Goal: Task Accomplishment & Management: Manage account settings

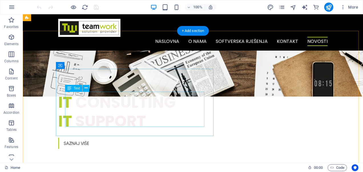
scroll to position [143, 0]
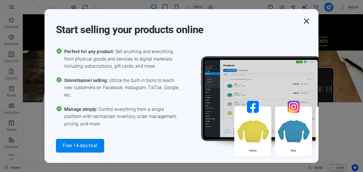
click at [305, 21] on icon "button" at bounding box center [307, 21] width 10 height 10
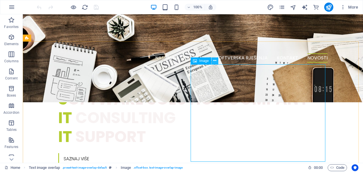
click at [214, 62] on icon at bounding box center [214, 61] width 3 height 6
select select "%"
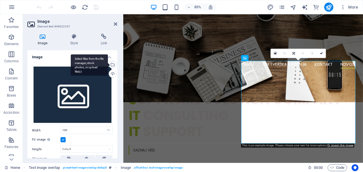
click at [108, 65] on div "Select files from the file manager, stock photos, or upload file(s)" at bounding box center [89, 64] width 37 height 21
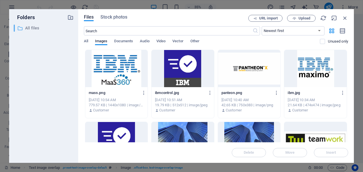
click at [30, 29] on p "All files" at bounding box center [44, 28] width 38 height 7
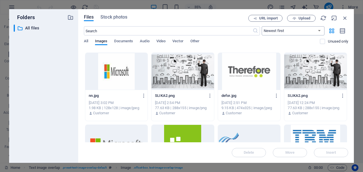
scroll to position [229, 0]
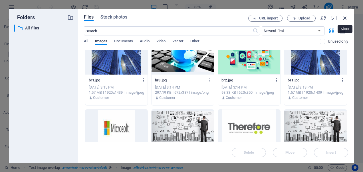
click at [346, 19] on icon "button" at bounding box center [345, 18] width 6 height 6
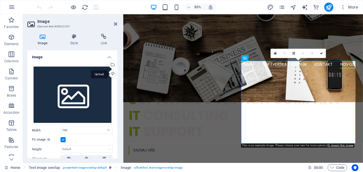
click at [111, 73] on div "Upload" at bounding box center [112, 74] width 9 height 9
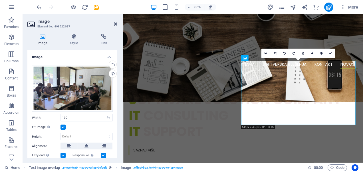
click at [116, 26] on icon at bounding box center [115, 24] width 3 height 5
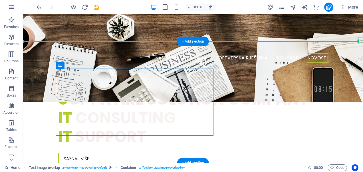
drag, startPoint x: 83, startPoint y: 80, endPoint x: 47, endPoint y: 66, distance: 38.8
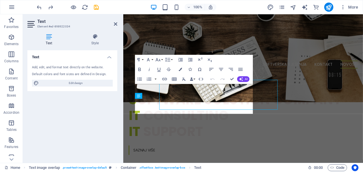
click at [97, 111] on div "Text Element #ed-898922034 Text Style Text Add, edit, and format text directly …" at bounding box center [193, 88] width 341 height 149
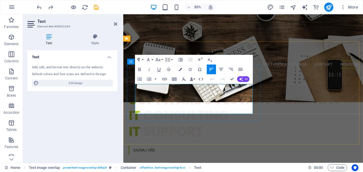
drag, startPoint x: 191, startPoint y: 112, endPoint x: 247, endPoint y: 108, distance: 55.8
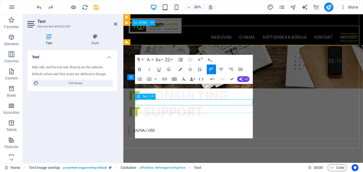
scroll to position [139, 0]
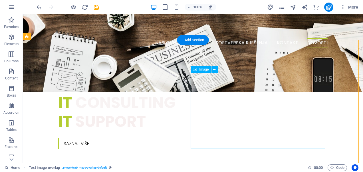
scroll to position [167, 0]
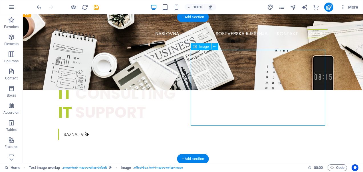
drag, startPoint x: 251, startPoint y: 99, endPoint x: 265, endPoint y: 98, distance: 14.0
drag, startPoint x: 196, startPoint y: 47, endPoint x: 204, endPoint y: 46, distance: 8.3
click at [204, 46] on div "Image" at bounding box center [201, 46] width 20 height 7
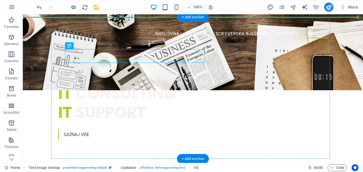
drag, startPoint x: 92, startPoint y: 60, endPoint x: 70, endPoint y: 42, distance: 28.6
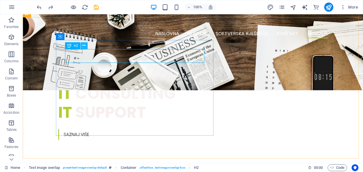
click at [83, 45] on icon at bounding box center [84, 46] width 3 height 6
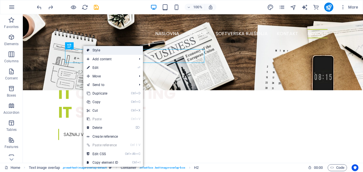
click at [90, 49] on link "Style" at bounding box center [113, 50] width 60 height 9
select select "rem"
select select "px"
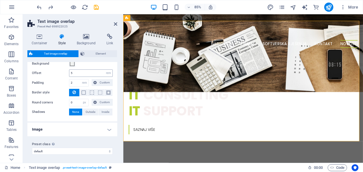
scroll to position [0, 0]
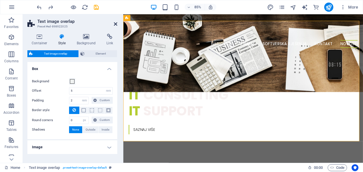
click at [116, 25] on icon at bounding box center [115, 24] width 3 height 5
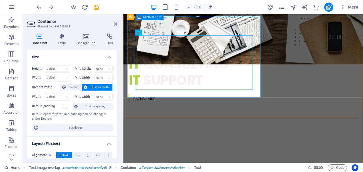
scroll to position [196, 0]
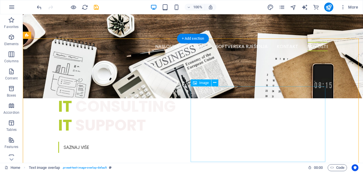
scroll to position [162, 0]
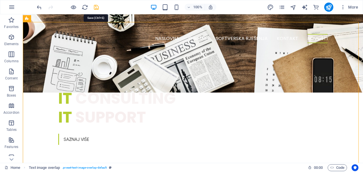
click at [95, 7] on icon "save" at bounding box center [96, 7] width 7 height 7
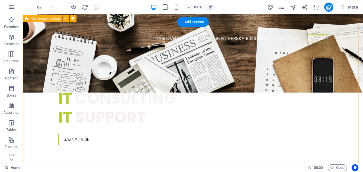
scroll to position [0, 0]
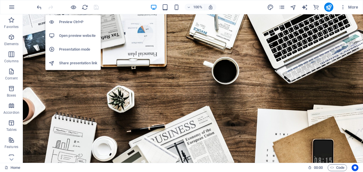
click at [74, 36] on h6 "Open preview website" at bounding box center [78, 35] width 38 height 7
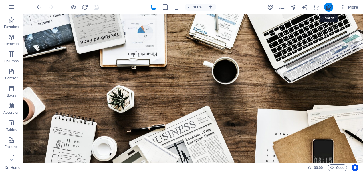
click at [330, 6] on icon "publish" at bounding box center [329, 7] width 7 height 7
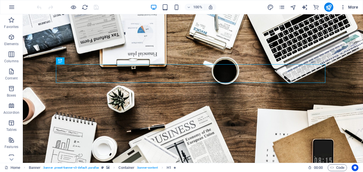
click at [345, 6] on icon "button" at bounding box center [344, 7] width 6 height 6
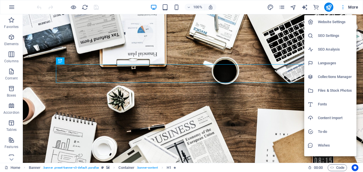
click at [345, 6] on div at bounding box center [181, 86] width 363 height 172
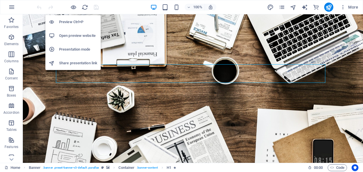
click at [70, 21] on h6 "Preview Ctrl+P" at bounding box center [78, 22] width 38 height 7
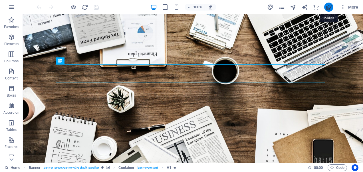
click at [329, 9] on icon "publish" at bounding box center [329, 7] width 7 height 7
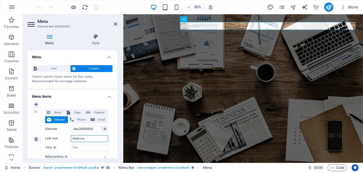
click at [89, 137] on input "Naslovna" at bounding box center [89, 138] width 37 height 7
type input "Naslovnaa"
select select
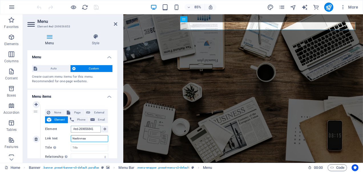
select select
type input "Naslovnaa"
click at [115, 25] on icon at bounding box center [115, 24] width 3 height 5
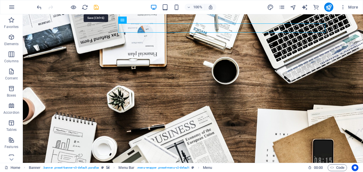
click at [96, 6] on icon "save" at bounding box center [96, 7] width 7 height 7
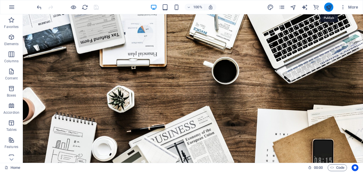
click at [328, 10] on icon "publish" at bounding box center [329, 7] width 7 height 7
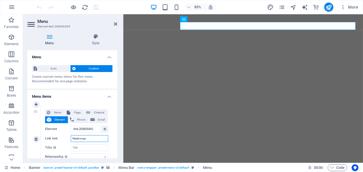
click at [88, 138] on input "Naslovnaa" at bounding box center [89, 138] width 37 height 7
type input "Naslovna"
select select
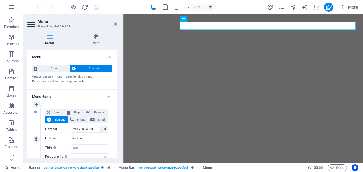
select select
type input "Naslovna"
click at [96, 8] on icon "save" at bounding box center [96, 7] width 7 height 7
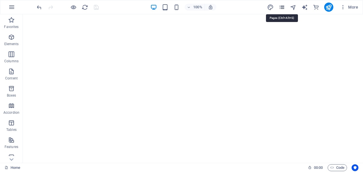
click at [281, 9] on icon "pages" at bounding box center [282, 7] width 7 height 7
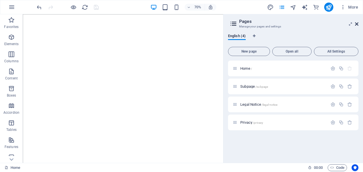
click at [357, 25] on icon at bounding box center [356, 24] width 3 height 5
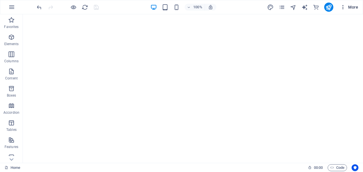
click at [343, 8] on icon "button" at bounding box center [344, 7] width 6 height 6
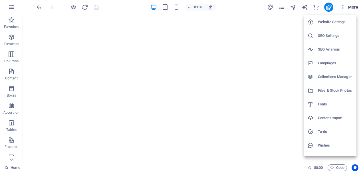
click at [338, 20] on h6 "Website Settings" at bounding box center [335, 22] width 35 height 7
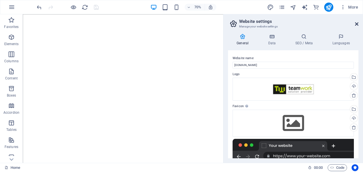
click at [355, 26] on icon at bounding box center [356, 24] width 3 height 5
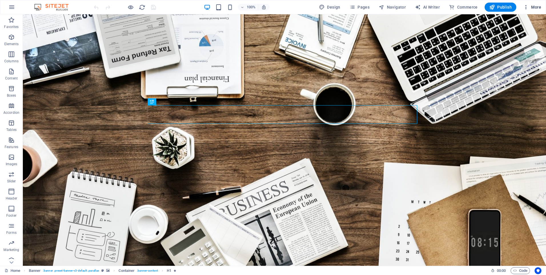
click at [525, 10] on icon "button" at bounding box center [526, 7] width 6 height 6
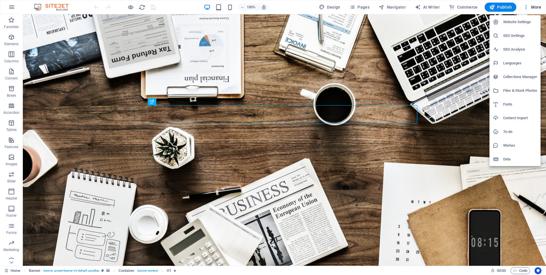
click at [515, 24] on h6 "Website Settings" at bounding box center [520, 22] width 34 height 7
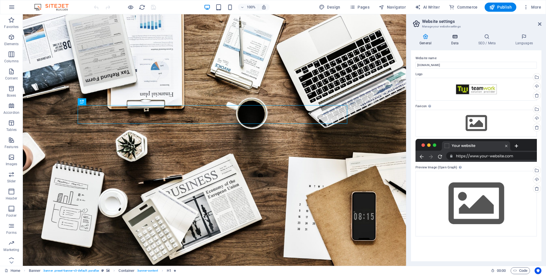
click at [455, 36] on icon at bounding box center [455, 37] width 25 height 6
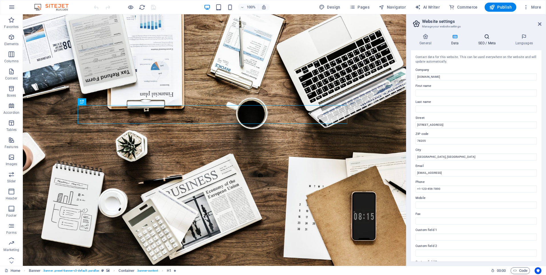
click at [488, 44] on h4 "SEO / Meta" at bounding box center [488, 40] width 37 height 12
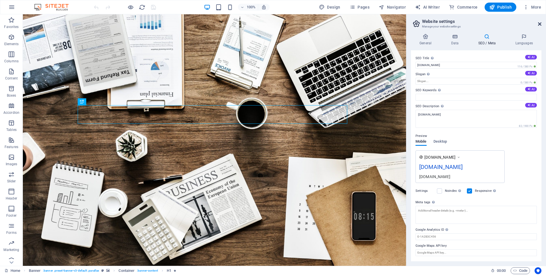
click at [541, 23] on icon at bounding box center [539, 24] width 3 height 5
